Goal: Task Accomplishment & Management: Complete application form

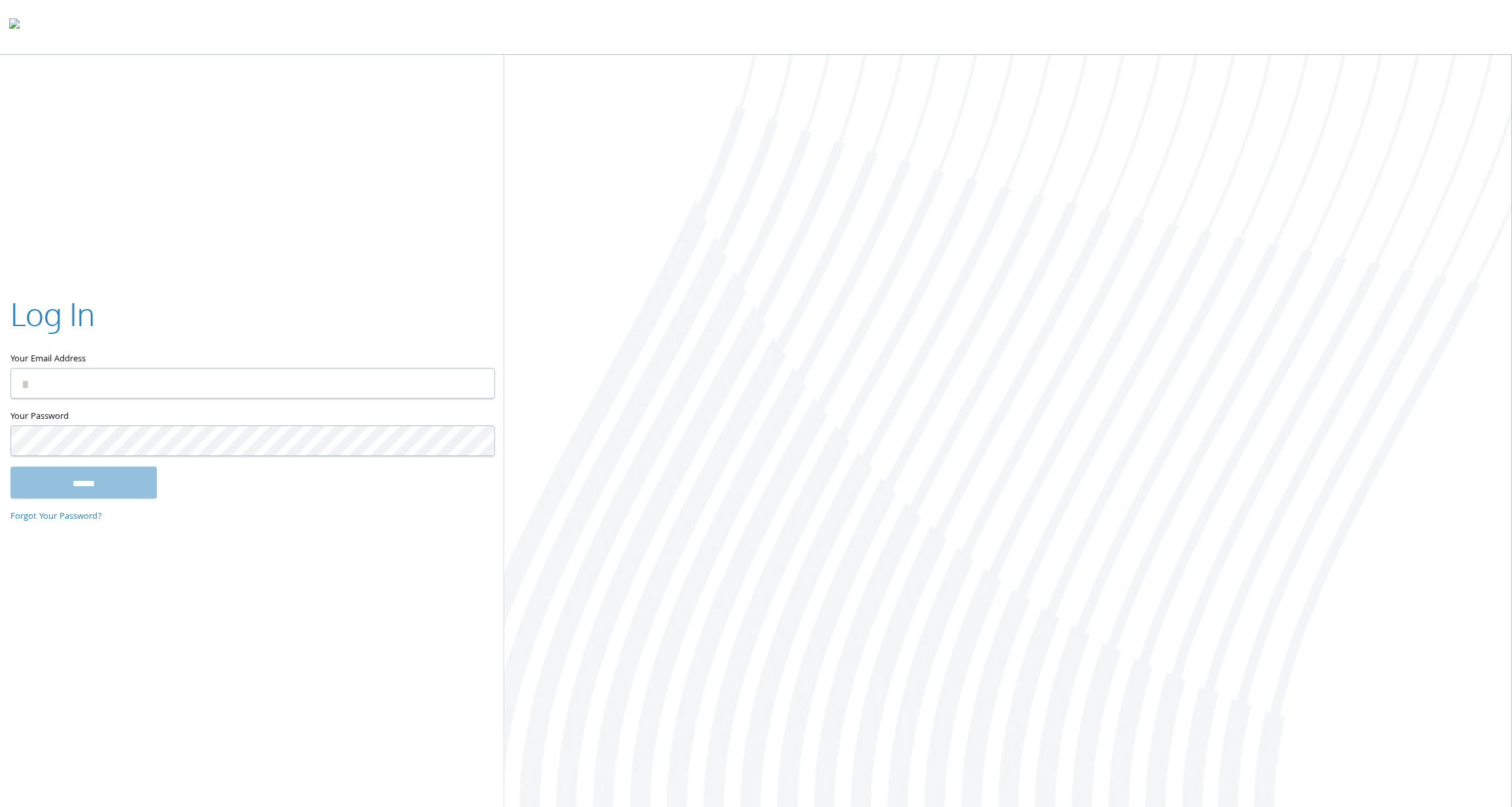
click at [92, 377] on input "Your Email Address" at bounding box center [252, 383] width 484 height 31
type input "**********"
click at [10, 467] on input "******" at bounding box center [84, 482] width 147 height 31
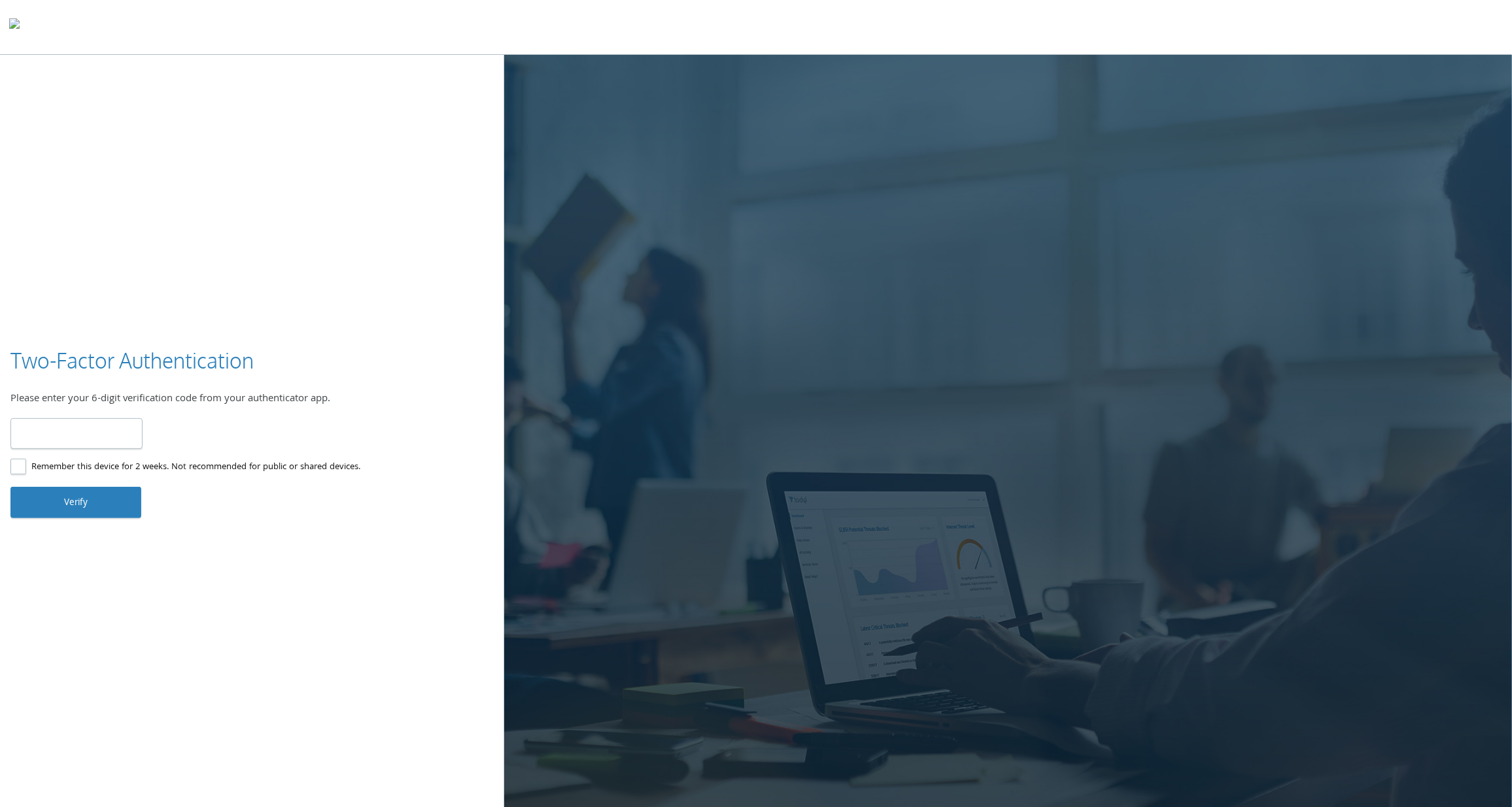
type input "******"
